Goal: Information Seeking & Learning: Learn about a topic

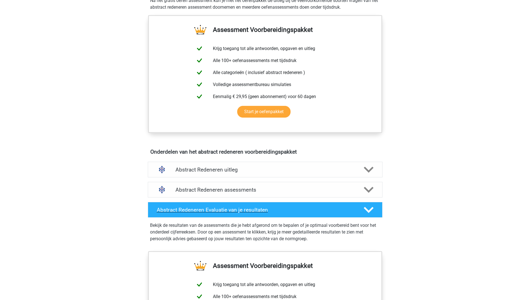
scroll to position [196, 0]
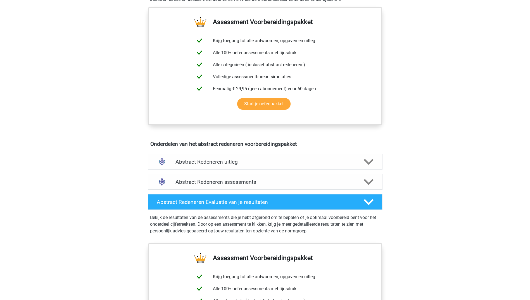
click at [338, 168] on div "Abstract Redeneren uitleg" at bounding box center [265, 162] width 235 height 16
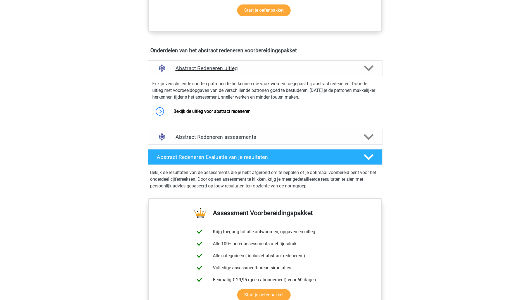
scroll to position [307, 0]
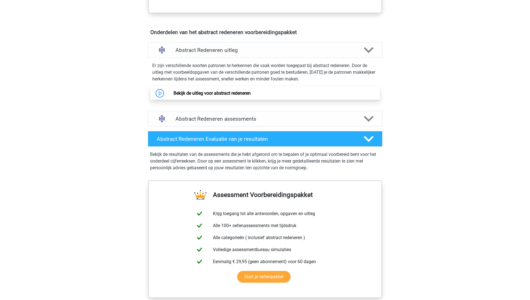
click at [246, 94] on link "Bekijk de uitleg voor abstract redeneren" at bounding box center [211, 93] width 77 height 5
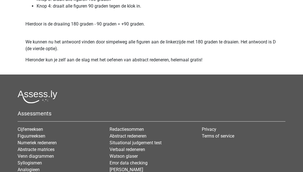
scroll to position [1131, 0]
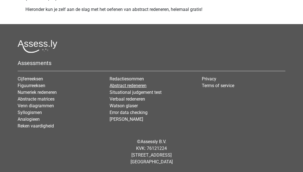
click at [115, 85] on link "Abstract redeneren" at bounding box center [128, 85] width 37 height 5
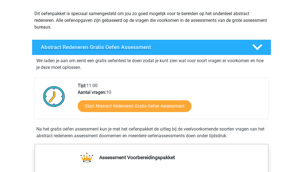
scroll to position [64, 0]
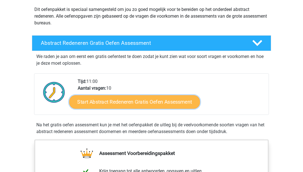
click at [123, 100] on link "Start Abstract Redeneren Gratis Oefen Assessment" at bounding box center [134, 101] width 131 height 13
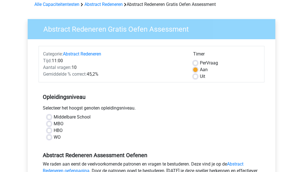
scroll to position [32, 0]
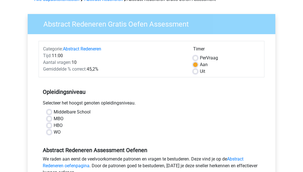
click at [54, 132] on label "WO" at bounding box center [57, 132] width 7 height 7
click at [49, 132] on input "WO" at bounding box center [49, 132] width 4 height 6
radio input "true"
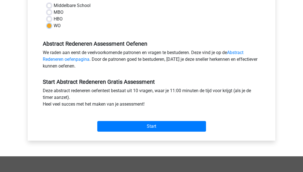
scroll to position [144, 0]
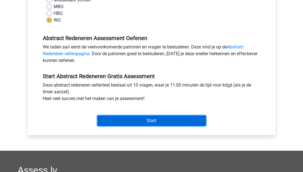
click at [136, 120] on input "Start" at bounding box center [151, 120] width 109 height 11
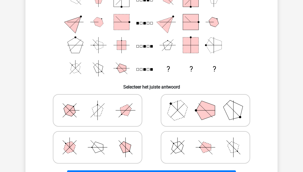
scroll to position [64, 0]
click at [179, 144] on polygon at bounding box center [178, 147] width 16 height 16
click at [205, 140] on input "radio" at bounding box center [207, 139] width 4 height 4
radio input "true"
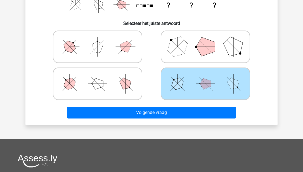
scroll to position [128, 0]
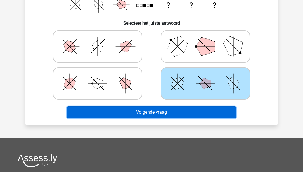
click at [186, 115] on button "Volgende vraag" at bounding box center [151, 112] width 169 height 12
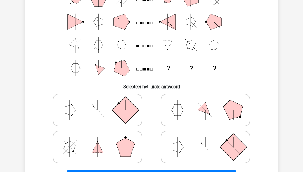
scroll to position [64, 0]
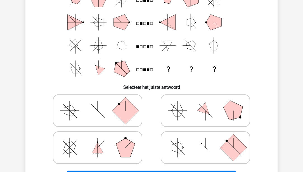
click at [213, 111] on icon at bounding box center [205, 110] width 84 height 28
click at [209, 103] on input "radio" at bounding box center [207, 102] width 4 height 4
radio input "true"
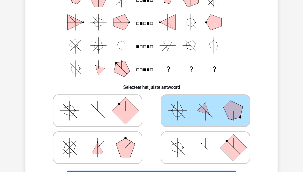
scroll to position [112, 0]
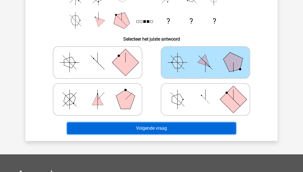
click at [206, 129] on button "Volgende vraag" at bounding box center [151, 128] width 169 height 12
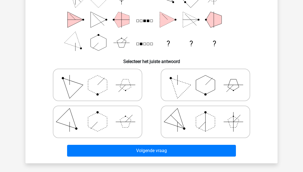
scroll to position [73, 0]
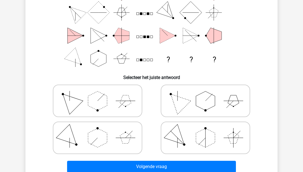
click at [68, 100] on polygon at bounding box center [69, 100] width 27 height 27
click at [98, 94] on input "radio" at bounding box center [100, 92] width 4 height 4
radio input "true"
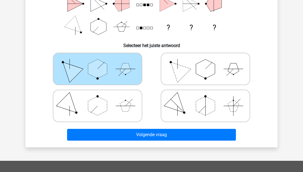
scroll to position [137, 0]
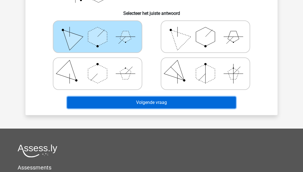
click at [160, 102] on button "Volgende vraag" at bounding box center [151, 102] width 169 height 12
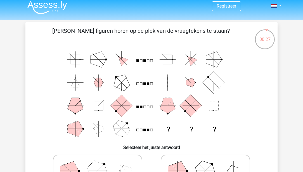
scroll to position [0, 0]
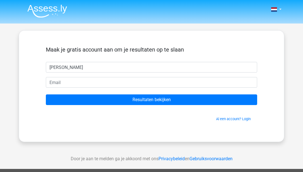
type input "[PERSON_NAME]"
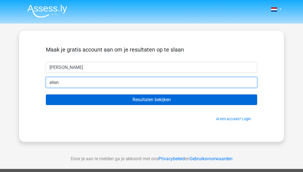
type input "[EMAIL_ADDRESS][DOMAIN_NAME]"
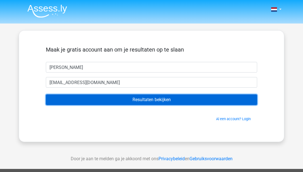
click at [125, 100] on input "Resultaten bekijken" at bounding box center [151, 99] width 211 height 11
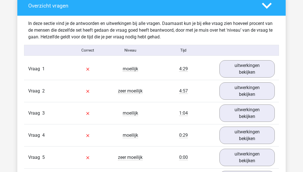
scroll to position [431, 0]
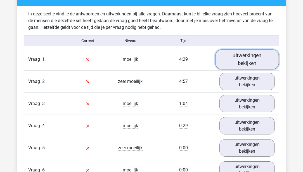
click at [240, 59] on link "uitwerkingen bekijken" at bounding box center [247, 59] width 64 height 20
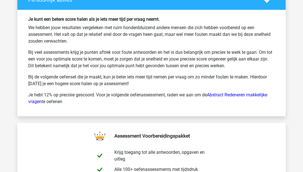
scroll to position [1245, 0]
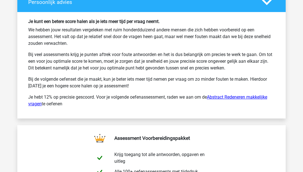
click at [227, 94] on link "Abstract Redeneren makkelijke vragen" at bounding box center [147, 100] width 239 height 12
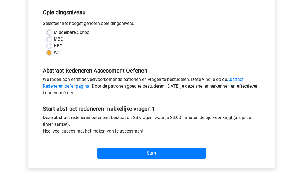
scroll to position [128, 0]
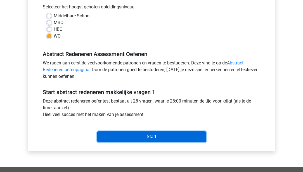
click at [164, 137] on input "Start" at bounding box center [151, 136] width 109 height 11
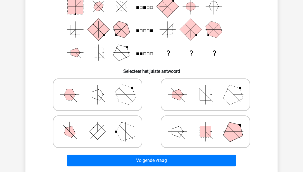
scroll to position [64, 0]
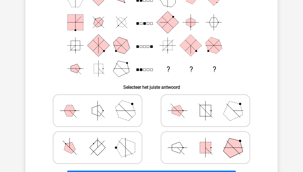
click at [81, 116] on icon at bounding box center [98, 110] width 84 height 28
click at [98, 103] on input "radio" at bounding box center [100, 102] width 4 height 4
radio input "true"
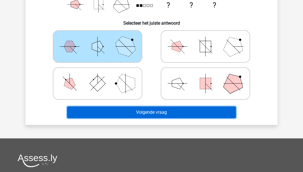
click at [161, 110] on button "Volgende vraag" at bounding box center [151, 112] width 169 height 12
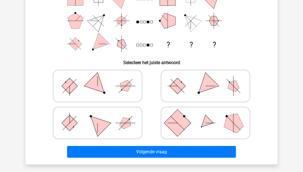
scroll to position [89, 0]
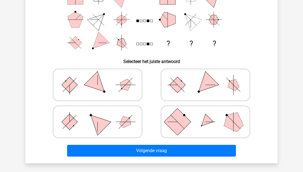
click at [209, 95] on icon at bounding box center [205, 85] width 84 height 28
click at [209, 78] on input "radio" at bounding box center [207, 76] width 4 height 4
radio input "true"
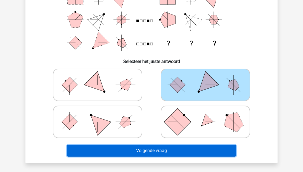
click at [182, 152] on button "Volgende vraag" at bounding box center [151, 150] width 169 height 12
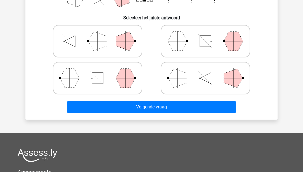
scroll to position [144, 0]
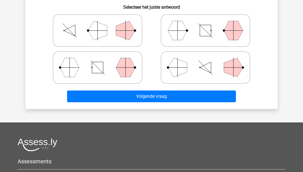
click at [220, 70] on icon at bounding box center [205, 67] width 84 height 28
click at [209, 60] on input "radio" at bounding box center [207, 59] width 4 height 4
radio input "true"
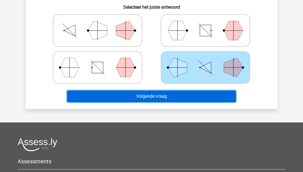
click at [198, 97] on button "Volgende vraag" at bounding box center [151, 96] width 169 height 12
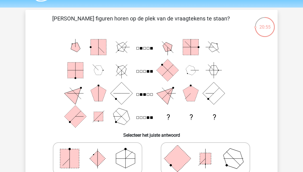
scroll to position [16, 0]
click at [270, 32] on div "20:54" at bounding box center [264, 22] width 21 height 21
